Goal: Task Accomplishment & Management: Manage account settings

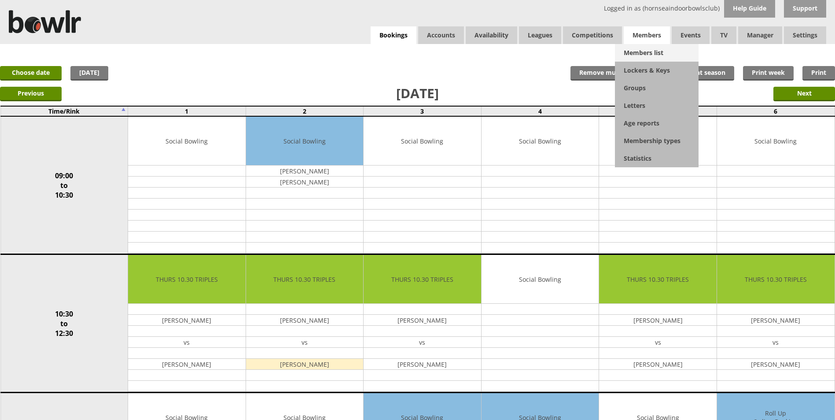
click at [647, 52] on link "Members list" at bounding box center [657, 53] width 84 height 18
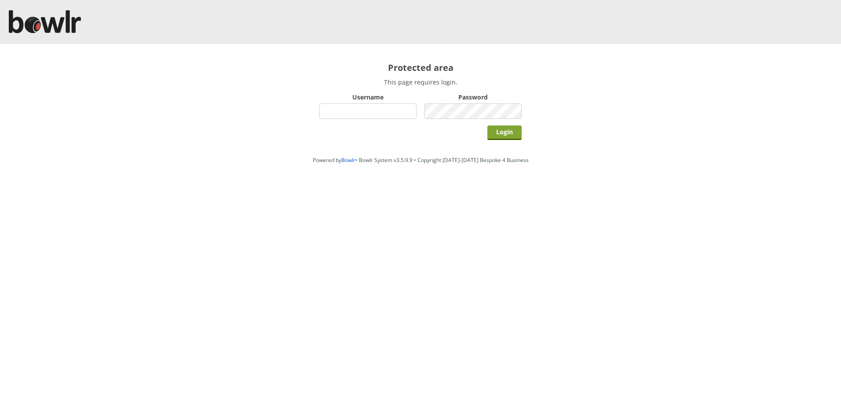
type input "hornseaindoorbowlsclub"
click at [521, 129] on input "Login" at bounding box center [505, 132] width 34 height 15
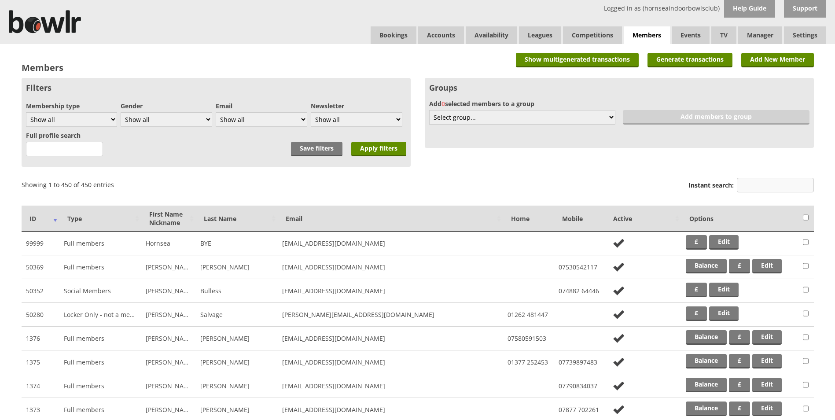
click at [746, 184] on input "Instant search:" at bounding box center [775, 185] width 77 height 15
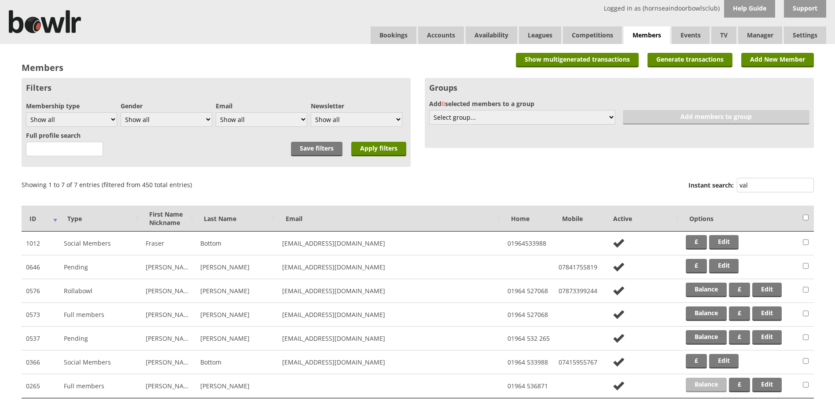
type input "val"
click at [699, 387] on link "Balance" at bounding box center [706, 385] width 41 height 15
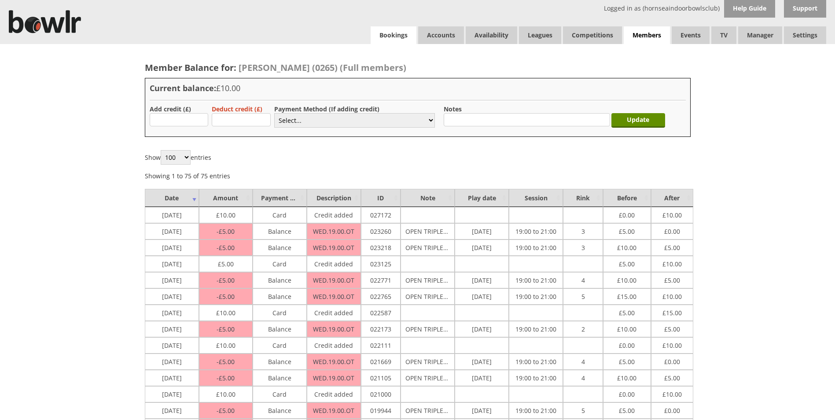
click at [384, 40] on link "Bookings" at bounding box center [394, 35] width 46 height 18
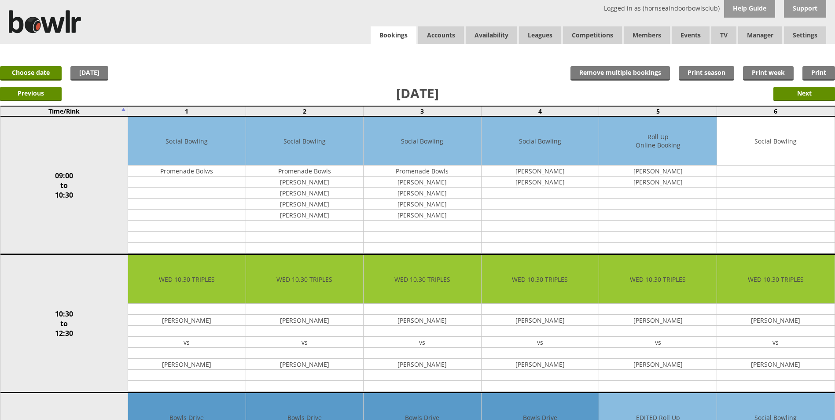
click at [386, 36] on link "Bookings" at bounding box center [394, 35] width 46 height 18
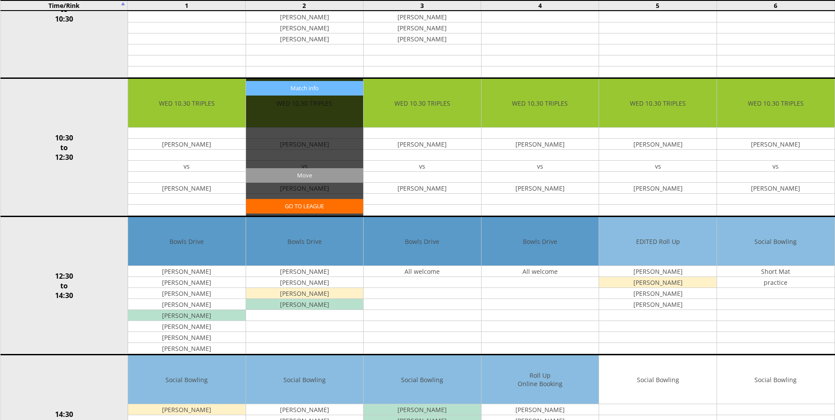
scroll to position [543, 0]
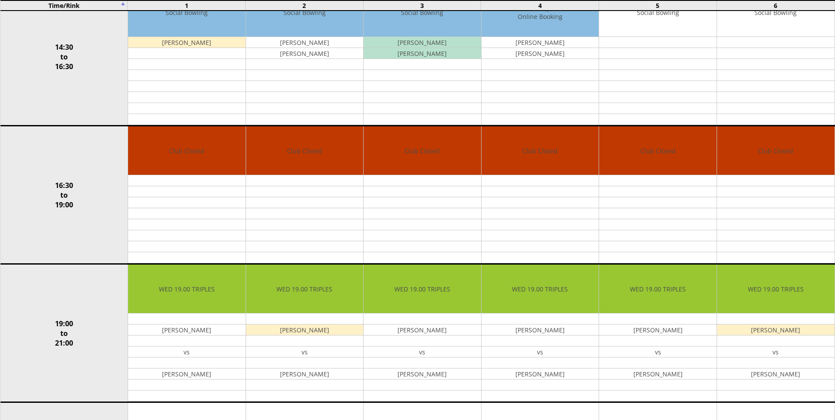
click at [305, 154] on td "Club Closed Edit Move Copy Delete" at bounding box center [305, 195] width 118 height 138
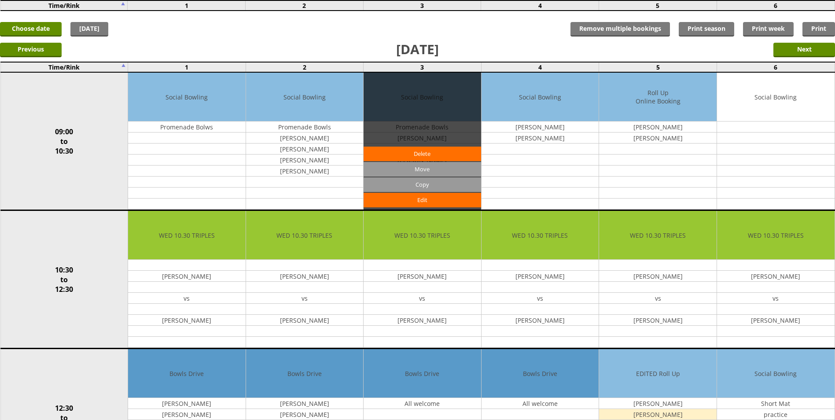
scroll to position [0, 0]
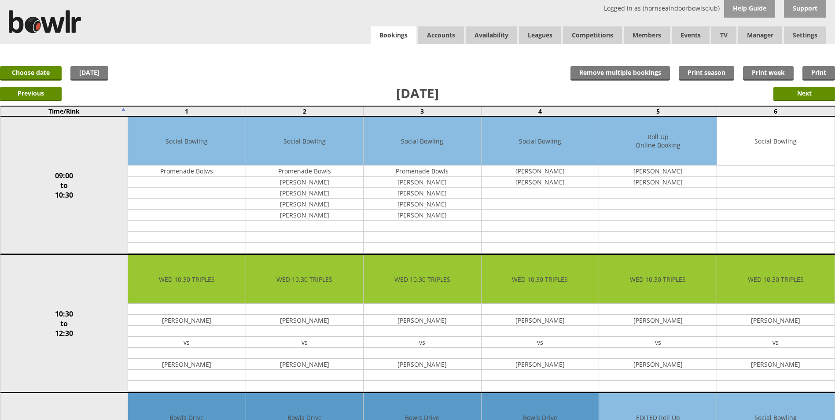
click at [406, 41] on link "Bookings" at bounding box center [394, 35] width 46 height 18
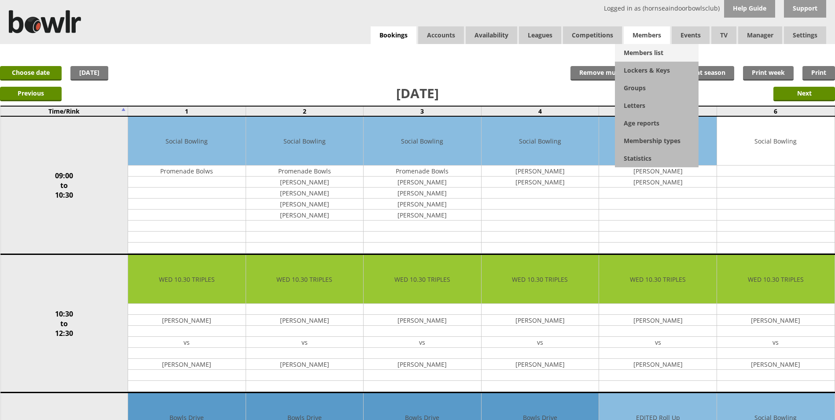
click at [639, 48] on link "Members list" at bounding box center [657, 53] width 84 height 18
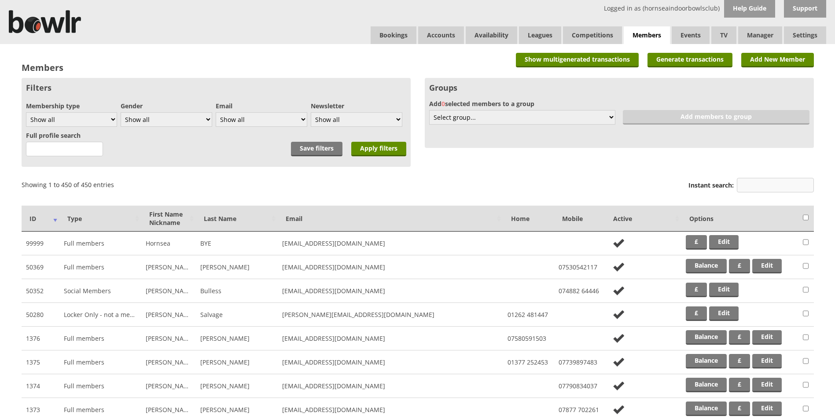
click at [767, 185] on input "Instant search:" at bounding box center [775, 185] width 77 height 15
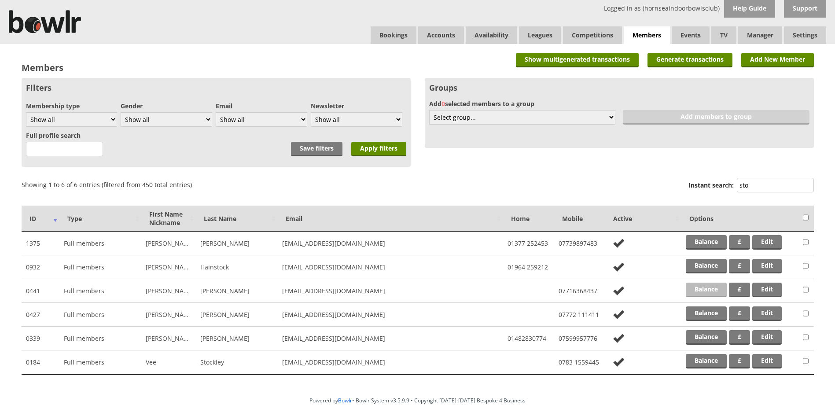
type input "sto"
click at [701, 294] on link "Balance" at bounding box center [706, 290] width 41 height 15
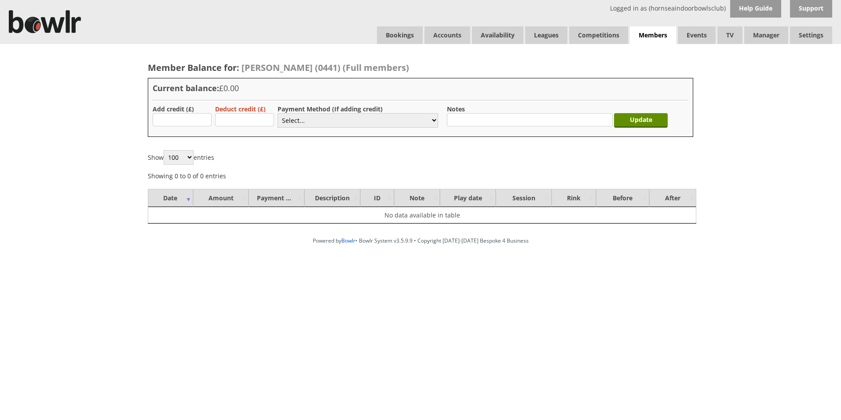
click at [165, 111] on label "Add credit (£)" at bounding box center [173, 109] width 41 height 8
click at [168, 114] on input "text" at bounding box center [182, 119] width 59 height 13
type input "5.00"
drag, startPoint x: 291, startPoint y: 119, endPoint x: 292, endPoint y: 128, distance: 9.3
click at [291, 119] on select "Select... Cash Card Cheque Bank Transfer Other Member Card Gift Voucher Balance" at bounding box center [358, 120] width 161 height 15
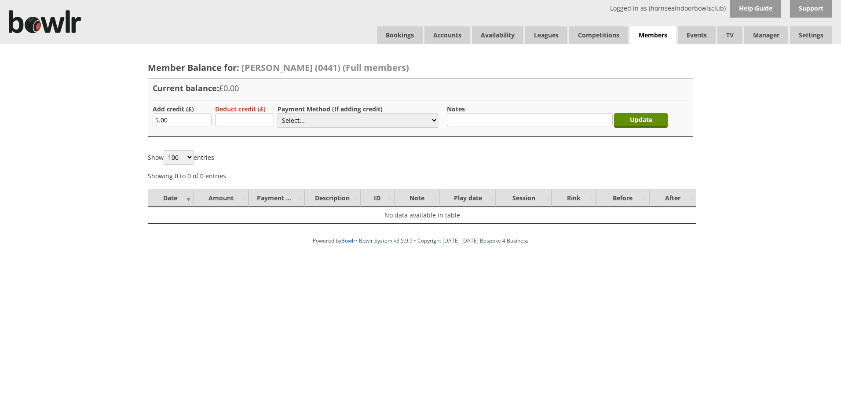
select select "2"
click at [278, 113] on select "Select... Cash Card Cheque Bank Transfer Other Member Card Gift Voucher Balance" at bounding box center [358, 120] width 161 height 15
click at [648, 116] on input "Update" at bounding box center [641, 120] width 54 height 15
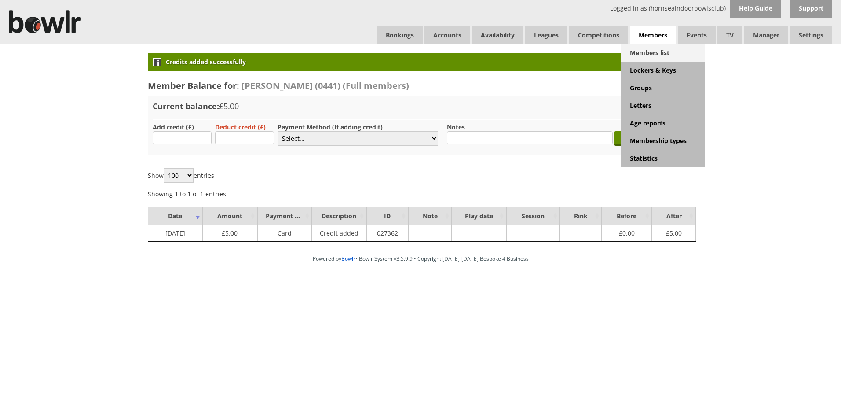
click at [651, 53] on link "Members list" at bounding box center [663, 53] width 84 height 18
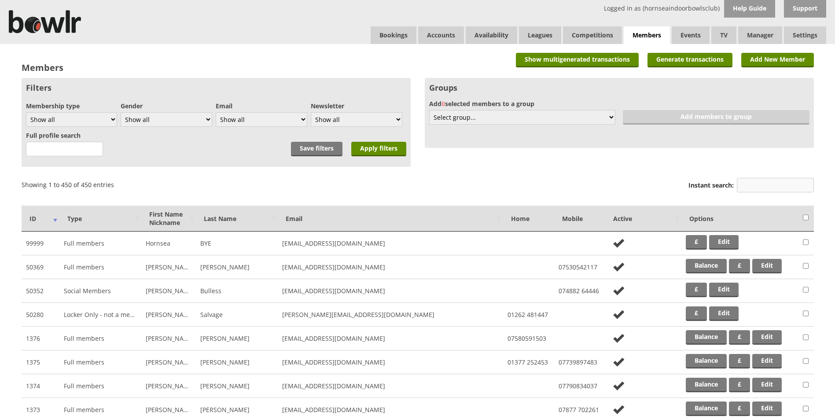
click at [751, 181] on input "Instant search:" at bounding box center [775, 185] width 77 height 15
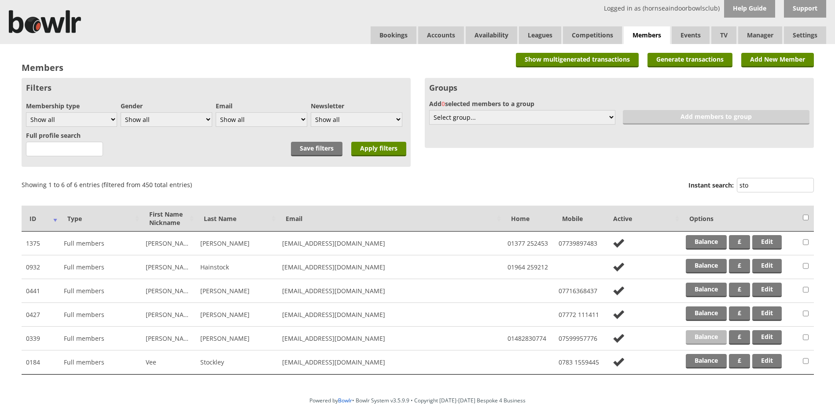
type input "sto"
click at [713, 335] on link "Balance" at bounding box center [706, 337] width 41 height 15
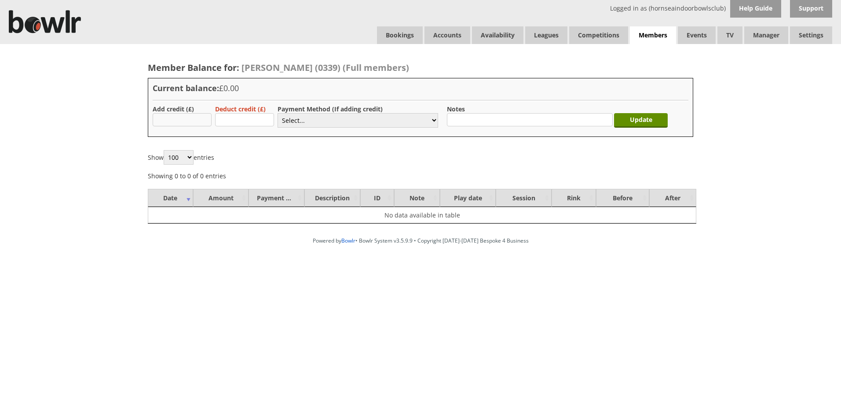
click at [193, 123] on input "text" at bounding box center [182, 119] width 59 height 13
type input "5.00"
click at [300, 125] on select "Select... Cash Card Cheque Bank Transfer Other Member Card Gift Voucher Balance" at bounding box center [358, 120] width 161 height 15
click at [278, 113] on select "Select... Cash Card Cheque Bank Transfer Other Member Card Gift Voucher Balance" at bounding box center [358, 120] width 161 height 15
click at [319, 117] on select "Select... Cash Card Cheque Bank Transfer Other Member Card Gift Voucher Balance" at bounding box center [358, 120] width 161 height 15
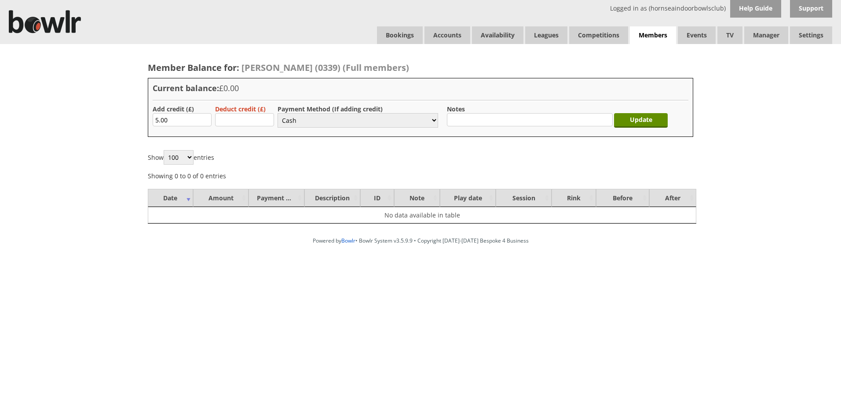
select select "2"
click at [278, 113] on select "Select... Cash Card Cheque Bank Transfer Other Member Card Gift Voucher Balance" at bounding box center [358, 120] width 161 height 15
click at [642, 122] on input "Update" at bounding box center [641, 120] width 54 height 15
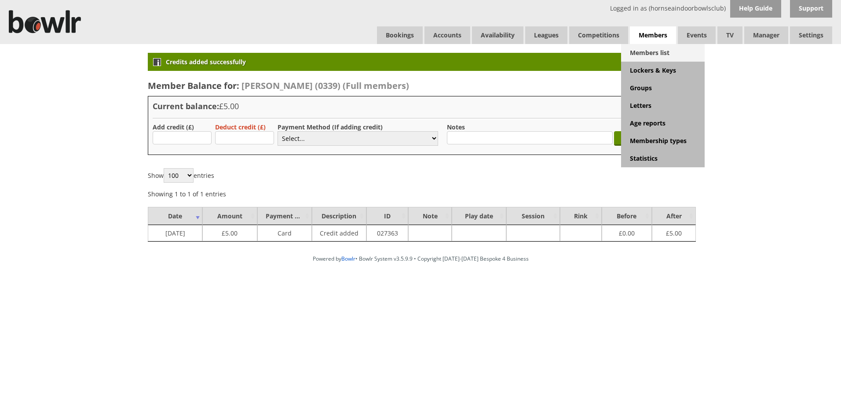
click at [647, 56] on link "Members list" at bounding box center [663, 53] width 84 height 18
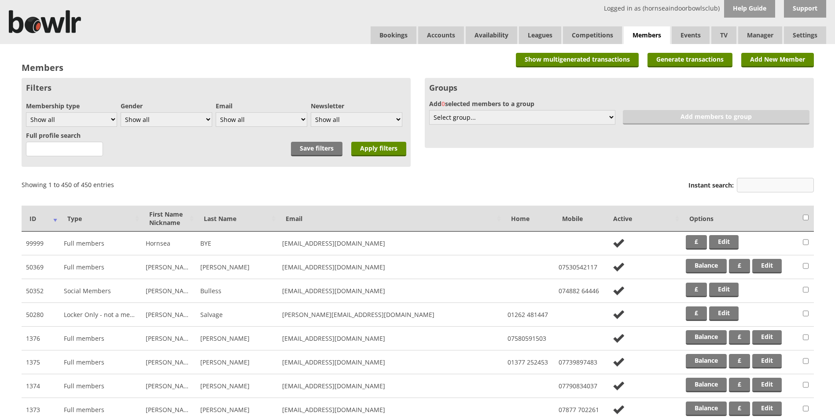
click at [756, 181] on input "Instant search:" at bounding box center [775, 185] width 77 height 15
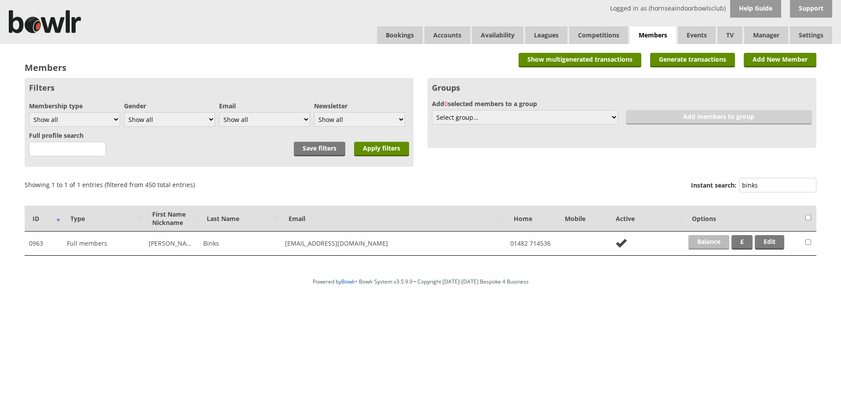
type input "binks"
click at [716, 248] on link "Balance" at bounding box center [709, 242] width 41 height 15
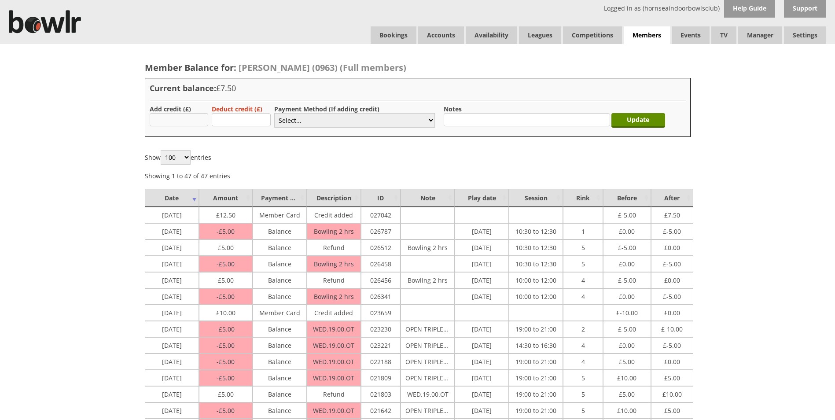
click at [191, 122] on input "text" at bounding box center [179, 119] width 59 height 13
type input "10"
click at [283, 121] on select "Select... Cash Card Cheque Bank Transfer Other Member Card Gift Voucher Balance" at bounding box center [354, 120] width 161 height 15
select select "1"
click at [274, 113] on select "Select... Cash Card Cheque Bank Transfer Other Member Card Gift Voucher Balance" at bounding box center [354, 120] width 161 height 15
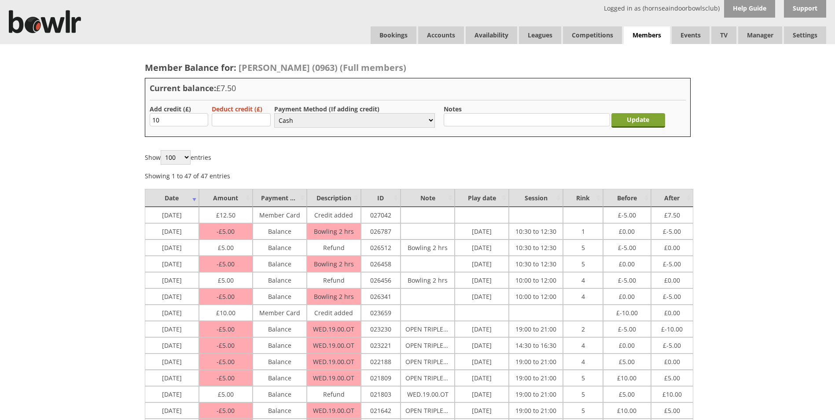
click at [644, 122] on input "Update" at bounding box center [638, 120] width 54 height 15
